Goal: Transaction & Acquisition: Purchase product/service

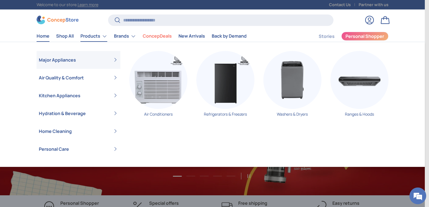
click at [104, 38] on link "Products" at bounding box center [93, 36] width 27 height 11
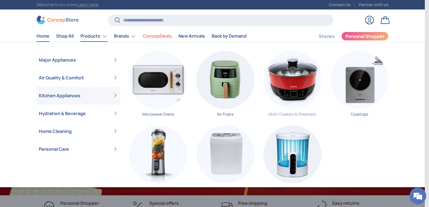
scroll to position [0, 424]
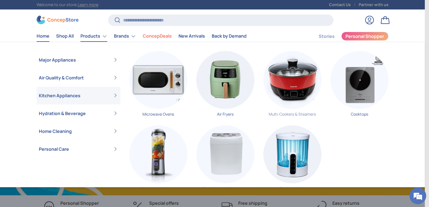
click at [278, 114] on link "Multi-Cookers & Steamers" at bounding box center [292, 86] width 58 height 70
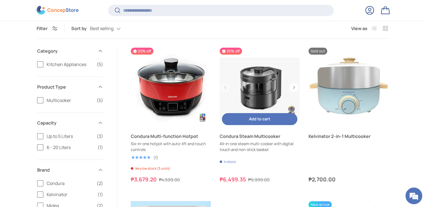
scroll to position [138, 0]
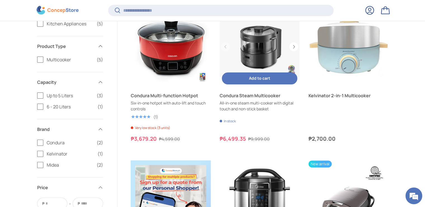
click at [237, 96] on link "Condura Steam Multicooker" at bounding box center [259, 95] width 80 height 7
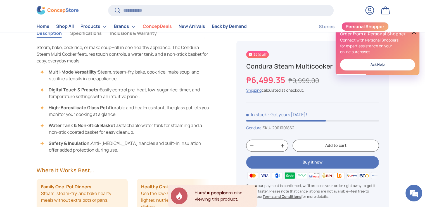
scroll to position [419, 0]
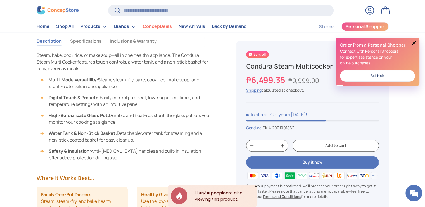
click at [415, 43] on button at bounding box center [413, 43] width 7 height 7
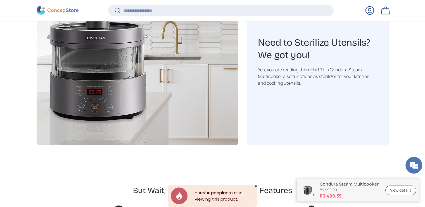
scroll to position [1088, 0]
